Goal: Task Accomplishment & Management: Manage account settings

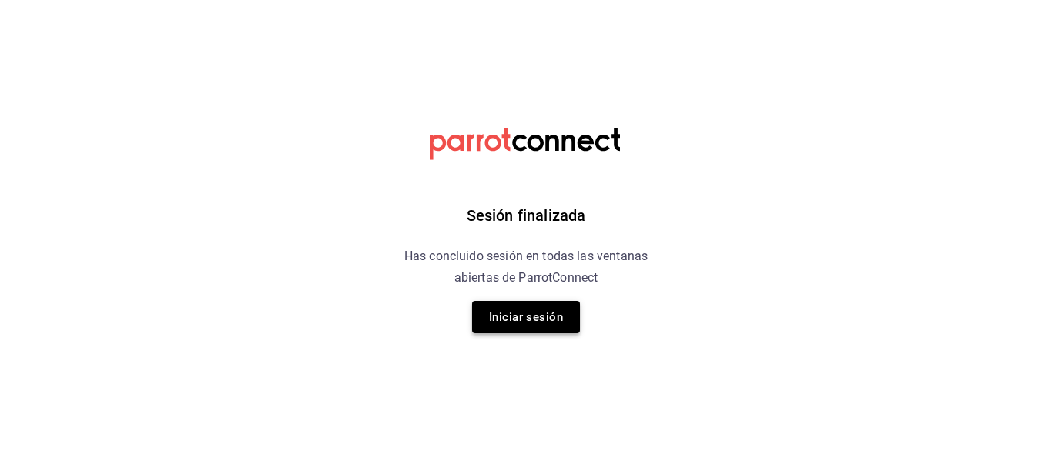
click at [537, 319] on button "Iniciar sesión" at bounding box center [526, 317] width 108 height 32
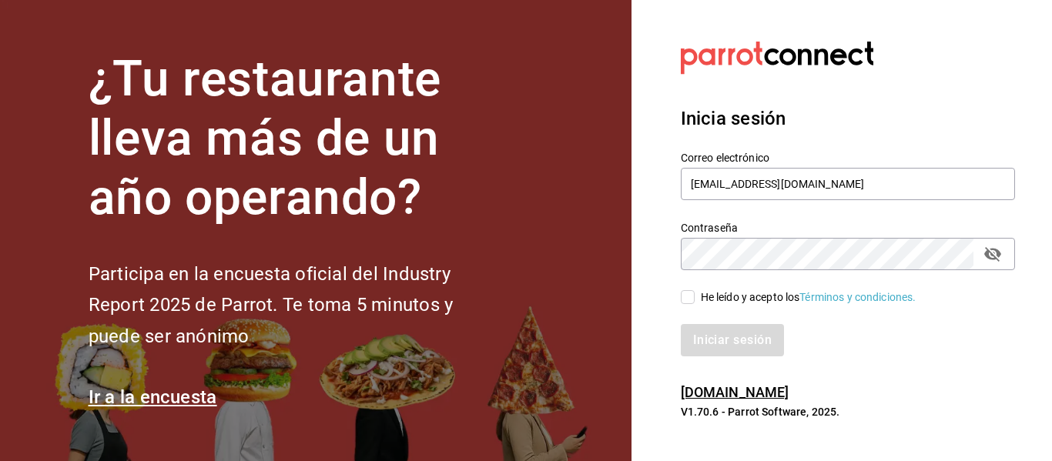
click at [690, 299] on input "He leído y acepto los Términos y condiciones." at bounding box center [688, 297] width 14 height 14
checkbox input "true"
click at [734, 347] on button "Iniciar sesión" at bounding box center [733, 340] width 105 height 32
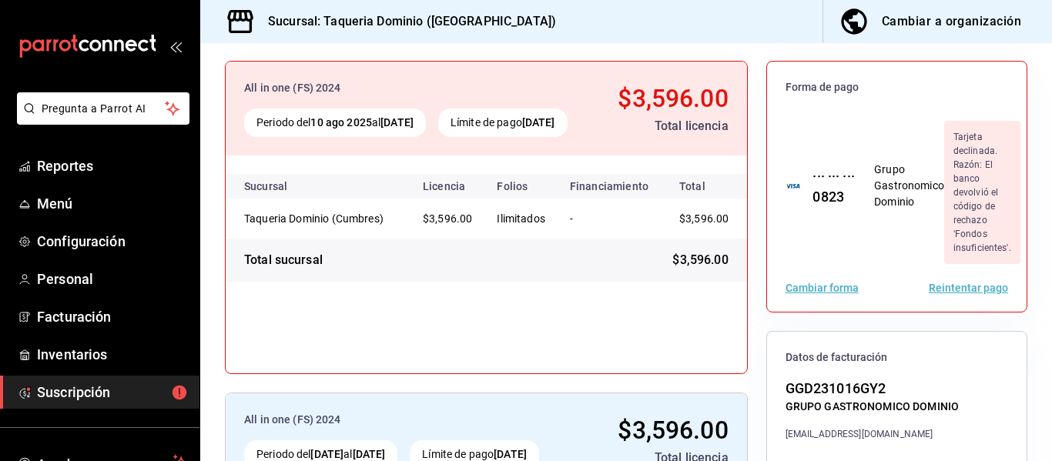
scroll to position [144, 0]
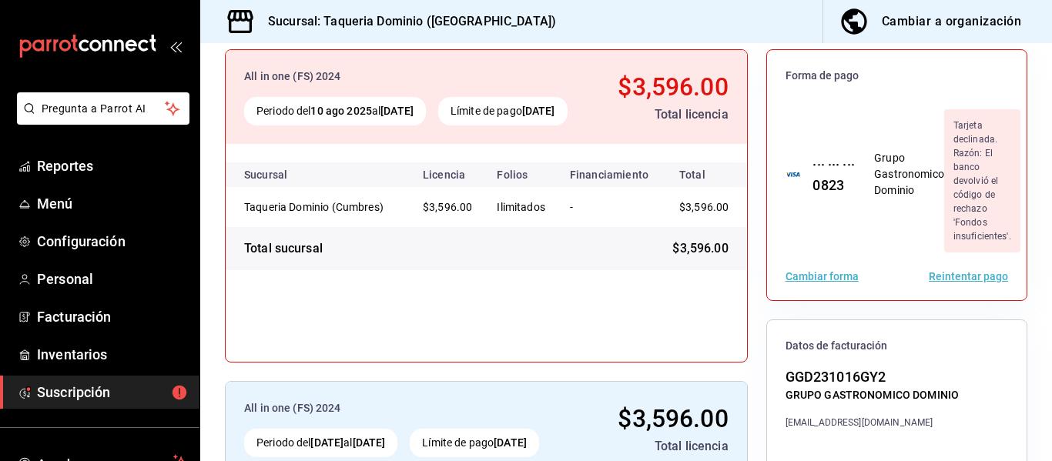
click at [939, 276] on button "Reintentar pago" at bounding box center [968, 276] width 79 height 11
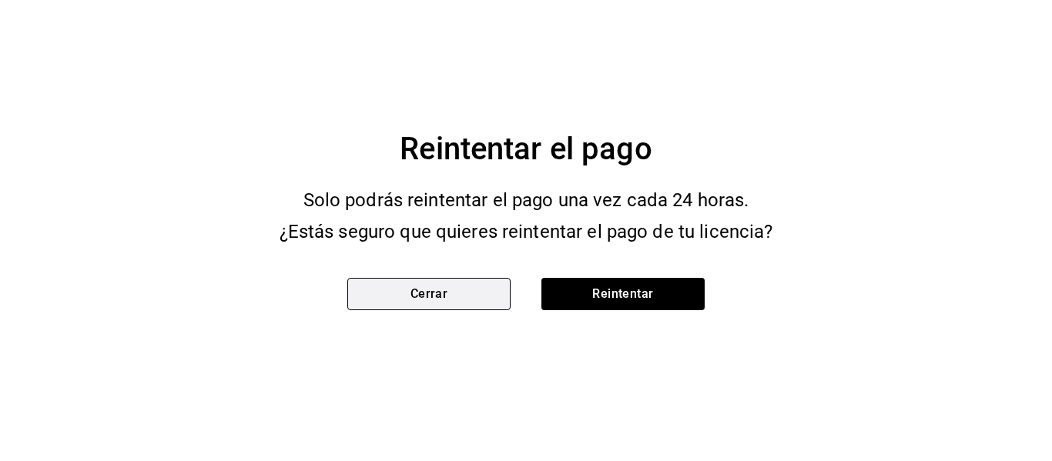
click at [427, 301] on button "Cerrar" at bounding box center [428, 294] width 163 height 32
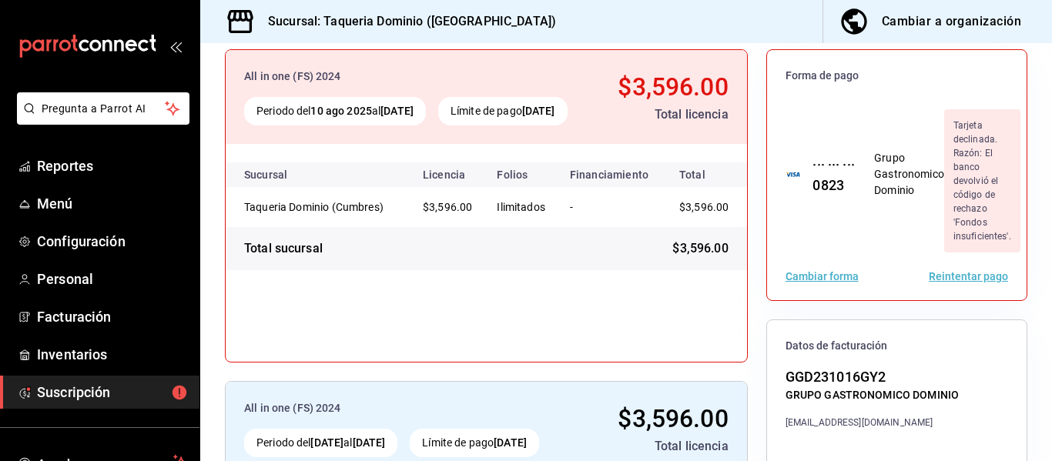
click at [953, 273] on button "Reintentar pago" at bounding box center [968, 276] width 79 height 11
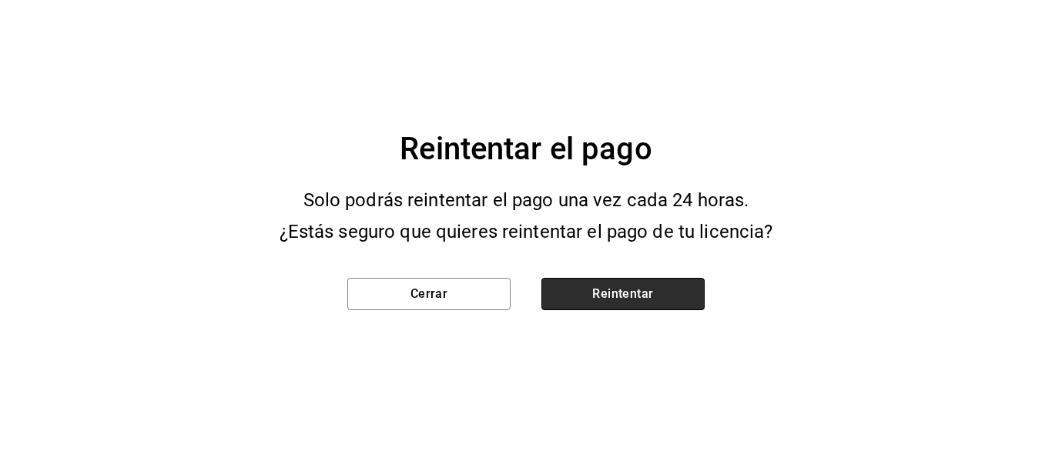
click at [636, 300] on button "Reintentar" at bounding box center [622, 294] width 163 height 32
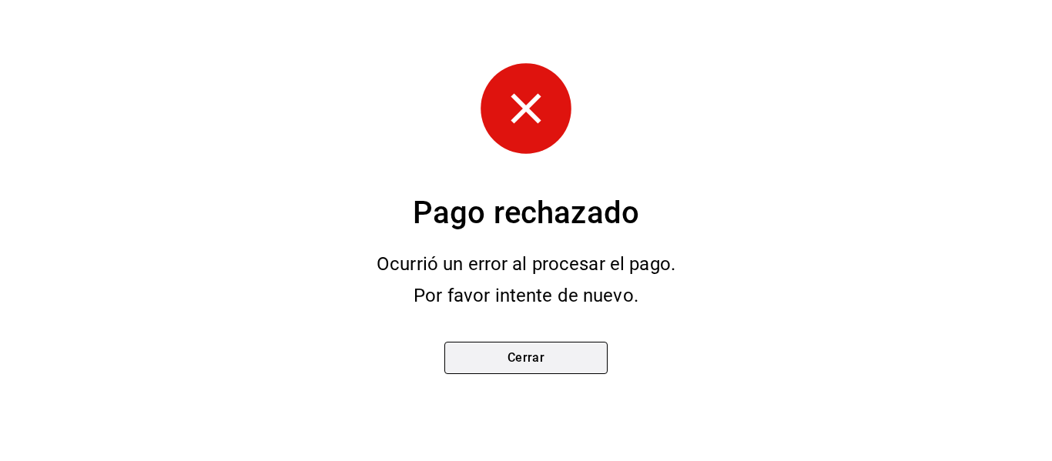
click at [534, 358] on button "Cerrar" at bounding box center [525, 358] width 163 height 32
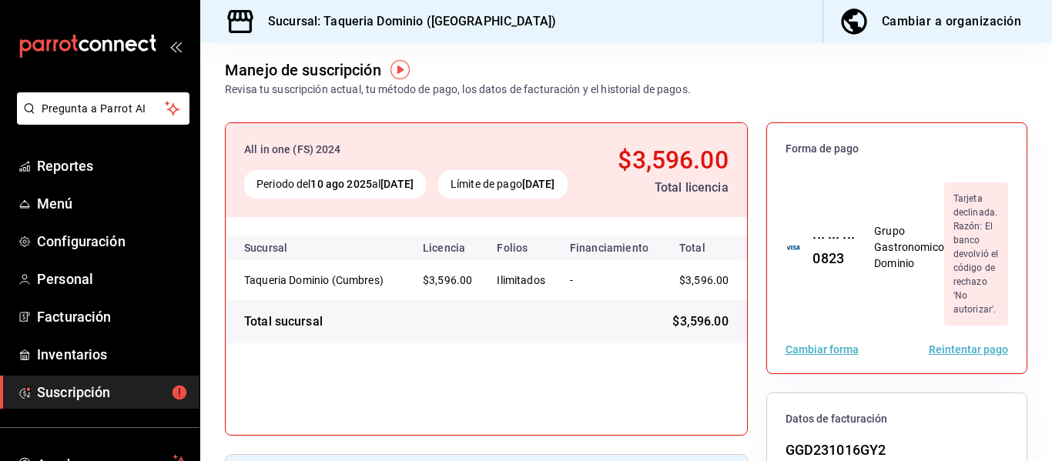
scroll to position [72, 0]
click at [820, 354] on button "Cambiar forma" at bounding box center [821, 348] width 73 height 11
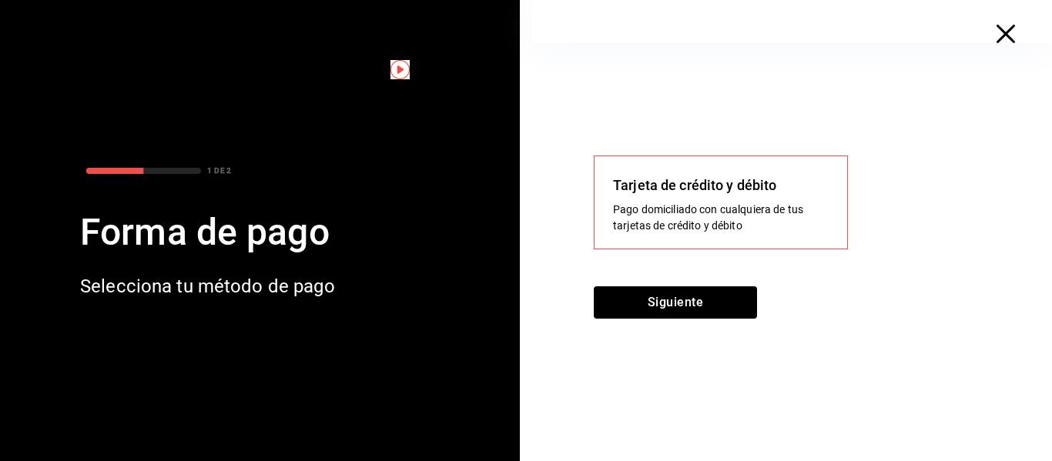
click at [1002, 32] on icon "button" at bounding box center [1005, 34] width 18 height 18
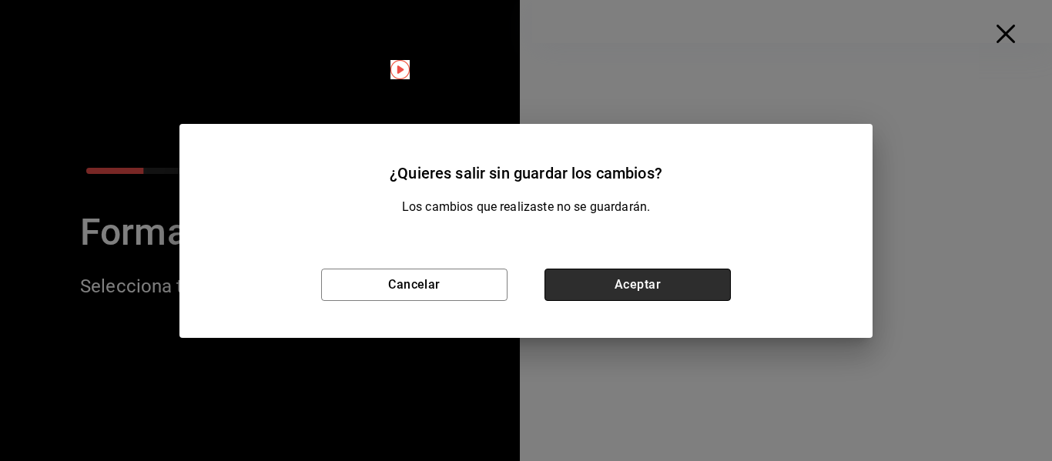
click at [639, 290] on button "Aceptar" at bounding box center [637, 285] width 186 height 32
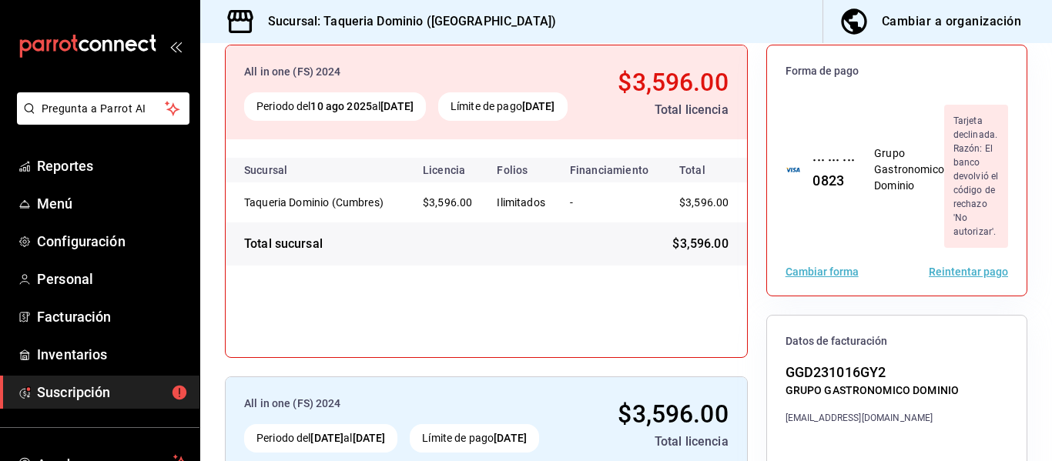
scroll to position [148, 0]
click at [954, 278] on button "Reintentar pago" at bounding box center [968, 272] width 79 height 11
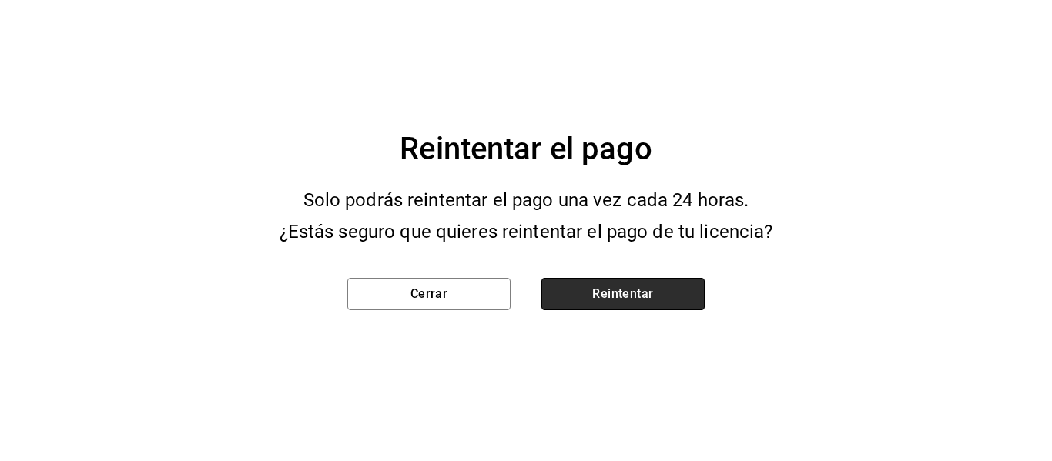
click at [651, 294] on button "Reintentar" at bounding box center [622, 294] width 163 height 32
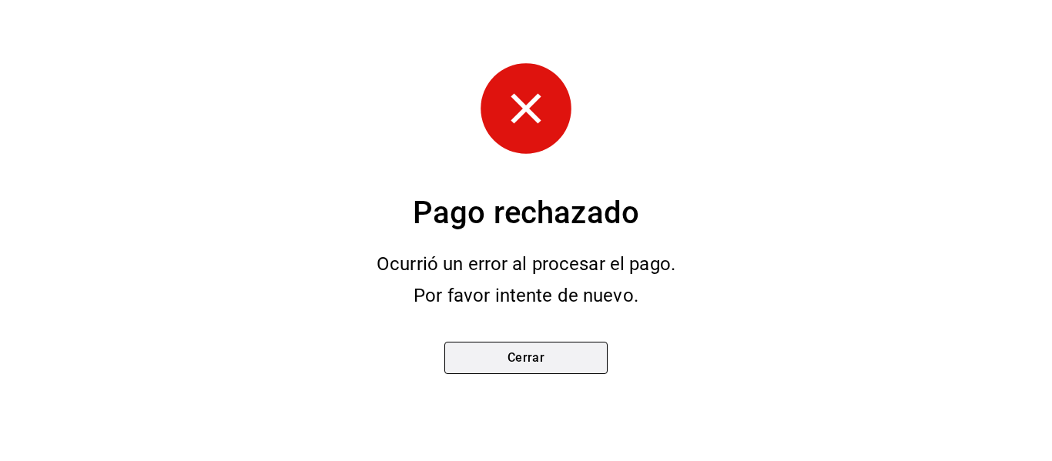
click at [524, 354] on button "Cerrar" at bounding box center [525, 358] width 163 height 32
